Goal: Unclear

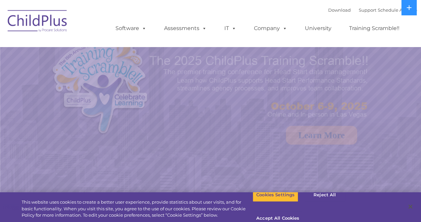
select select "MEDIUM"
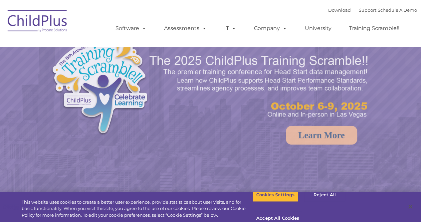
select select "MEDIUM"
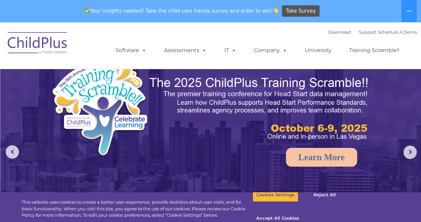
click at [44, 44] on img at bounding box center [37, 43] width 67 height 33
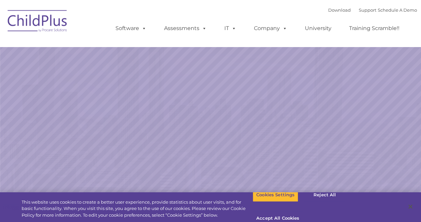
select select "MEDIUM"
